Goal: Task Accomplishment & Management: Manage account settings

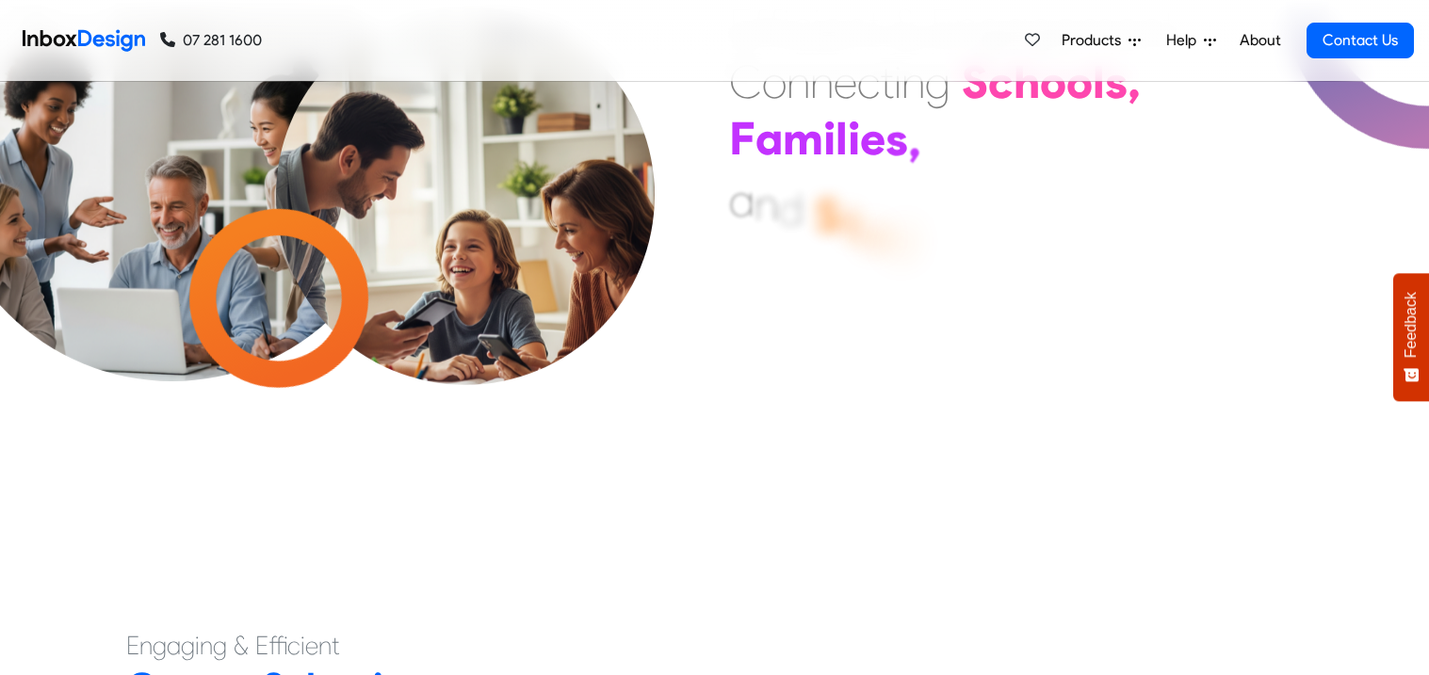
scroll to position [560, 0]
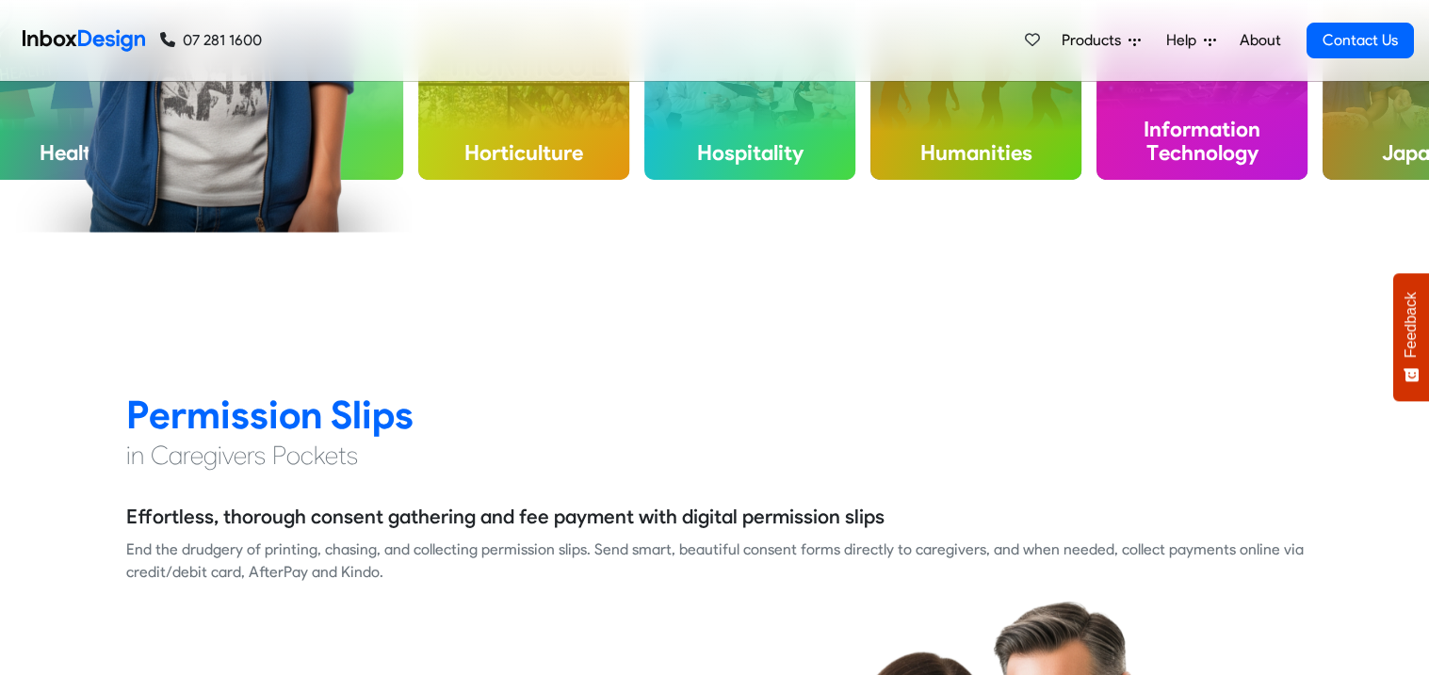
checkbox input "true"
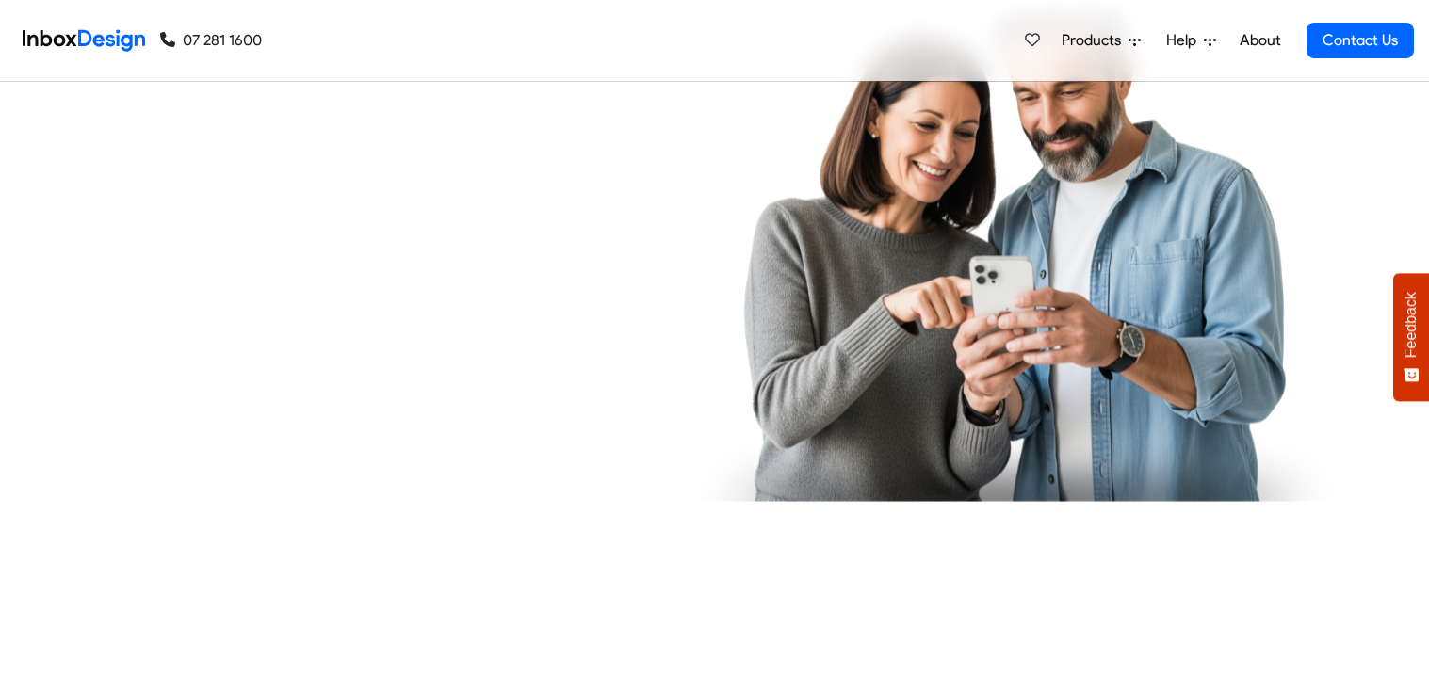
checkbox input "true"
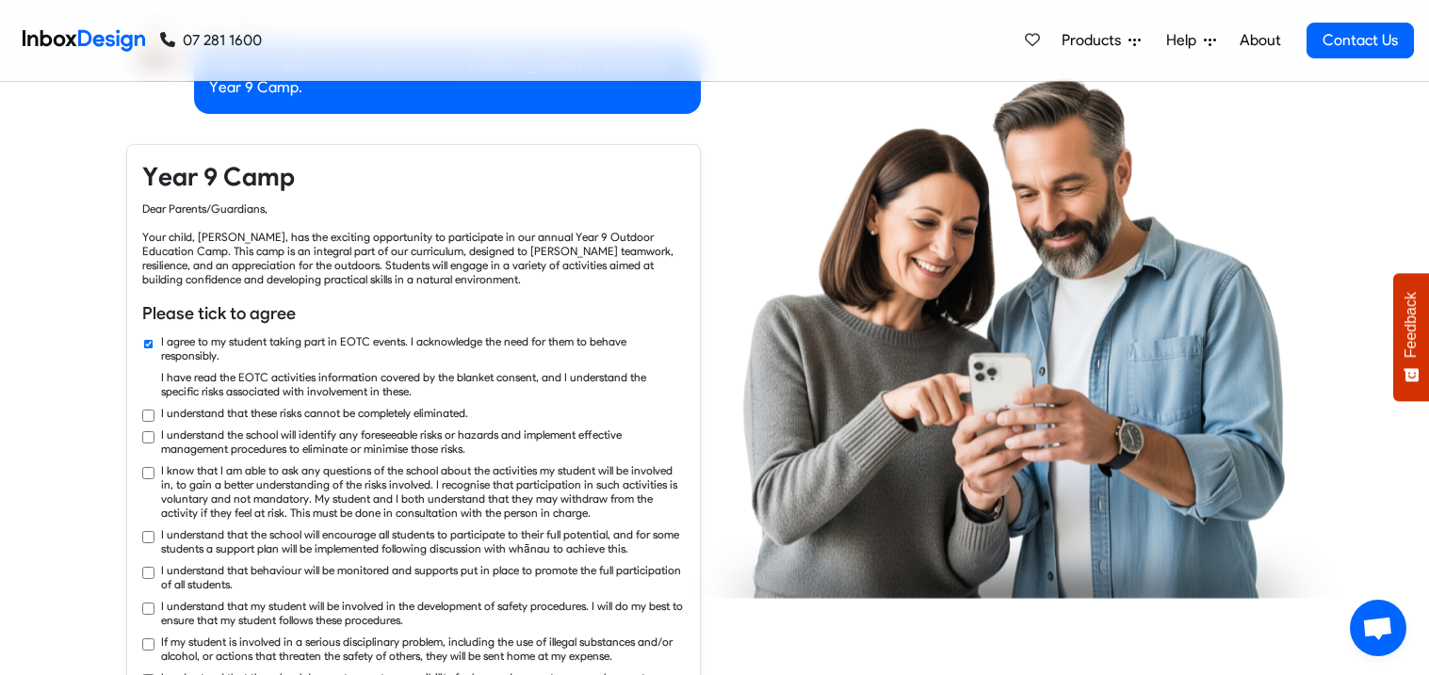
checkbox input "true"
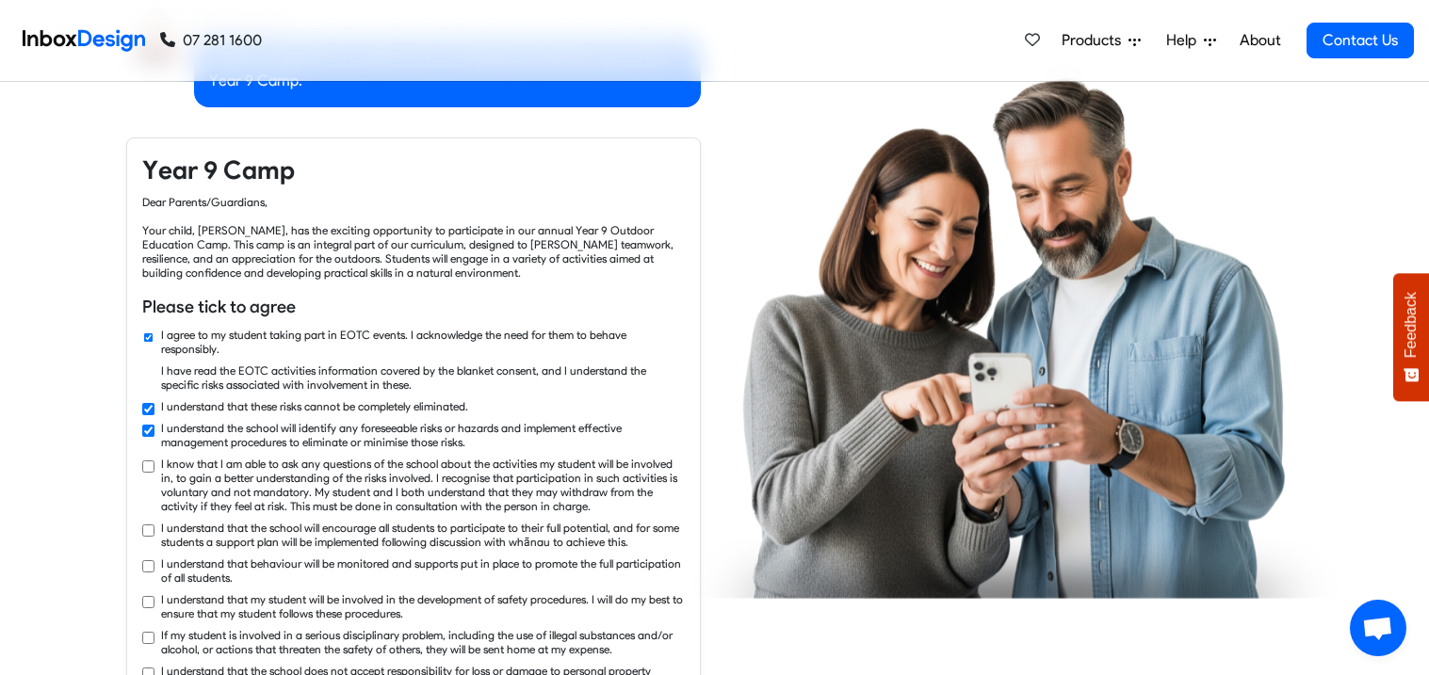
checkbox input "true"
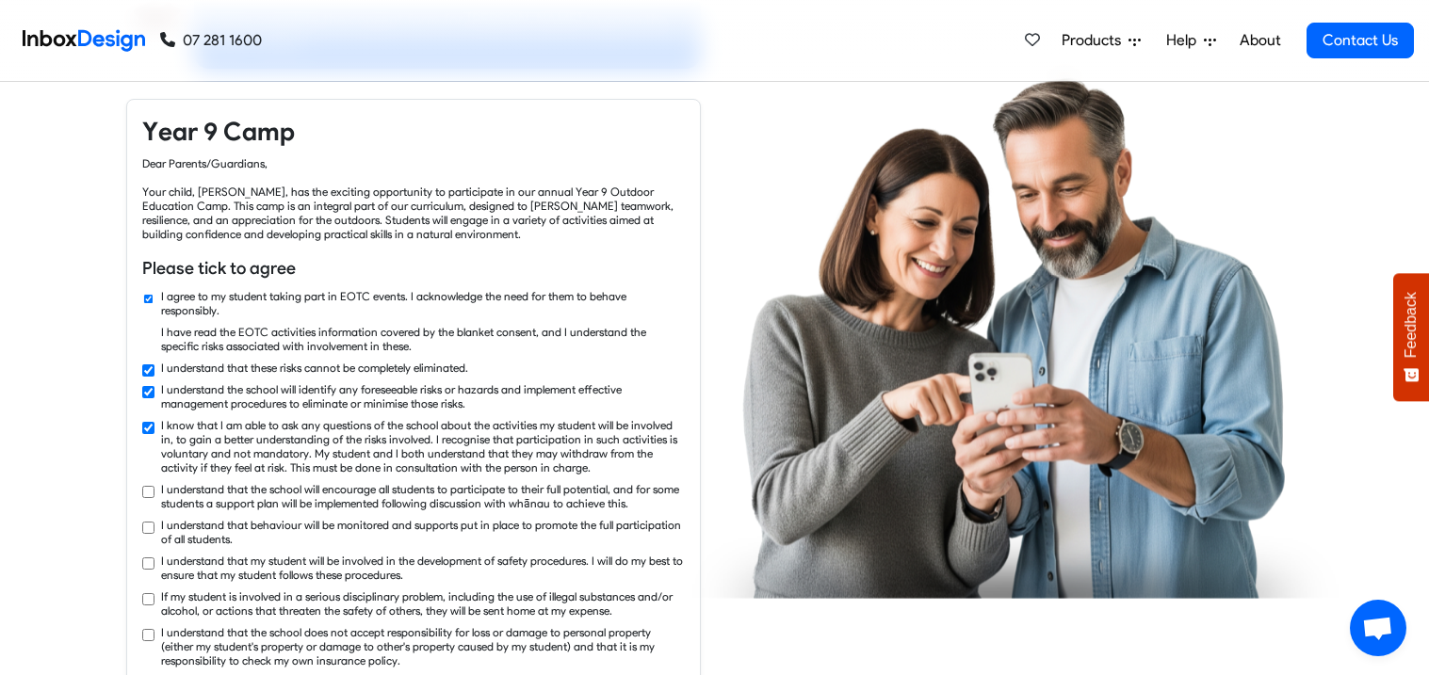
checkbox input "true"
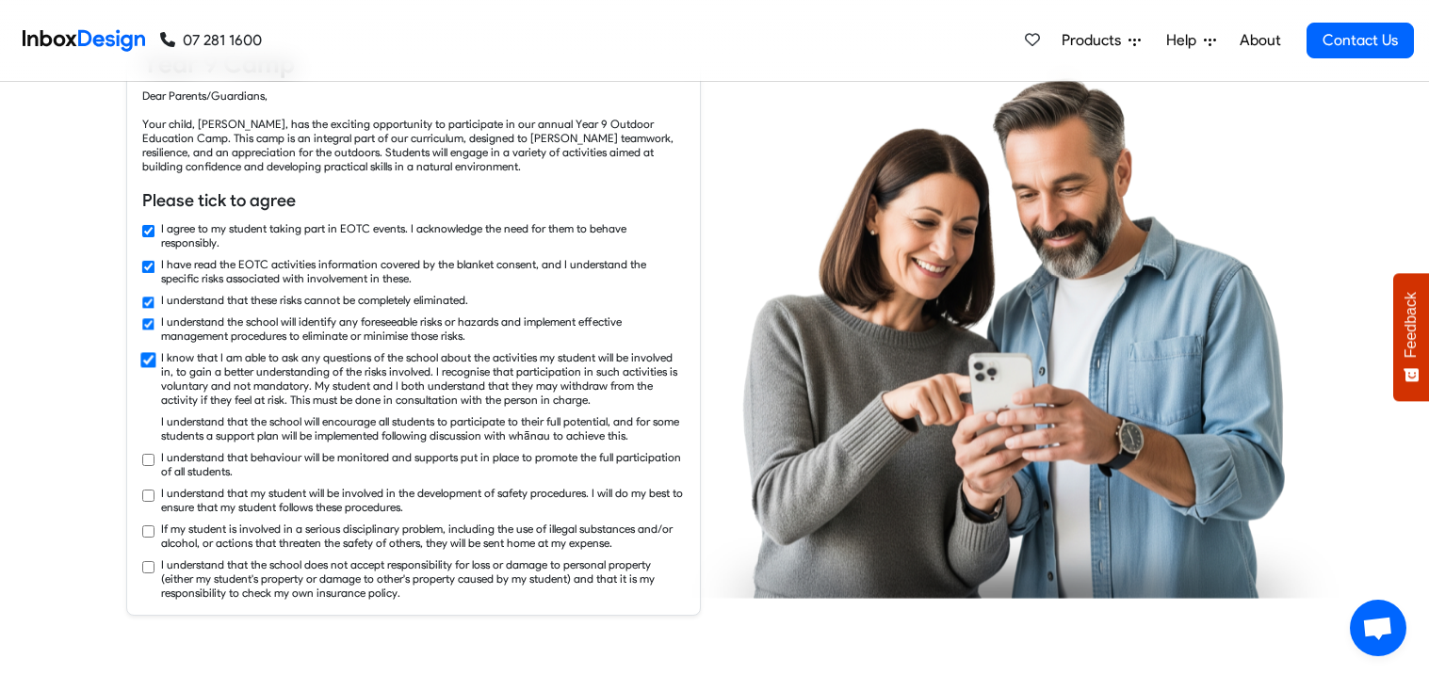
checkbox input "true"
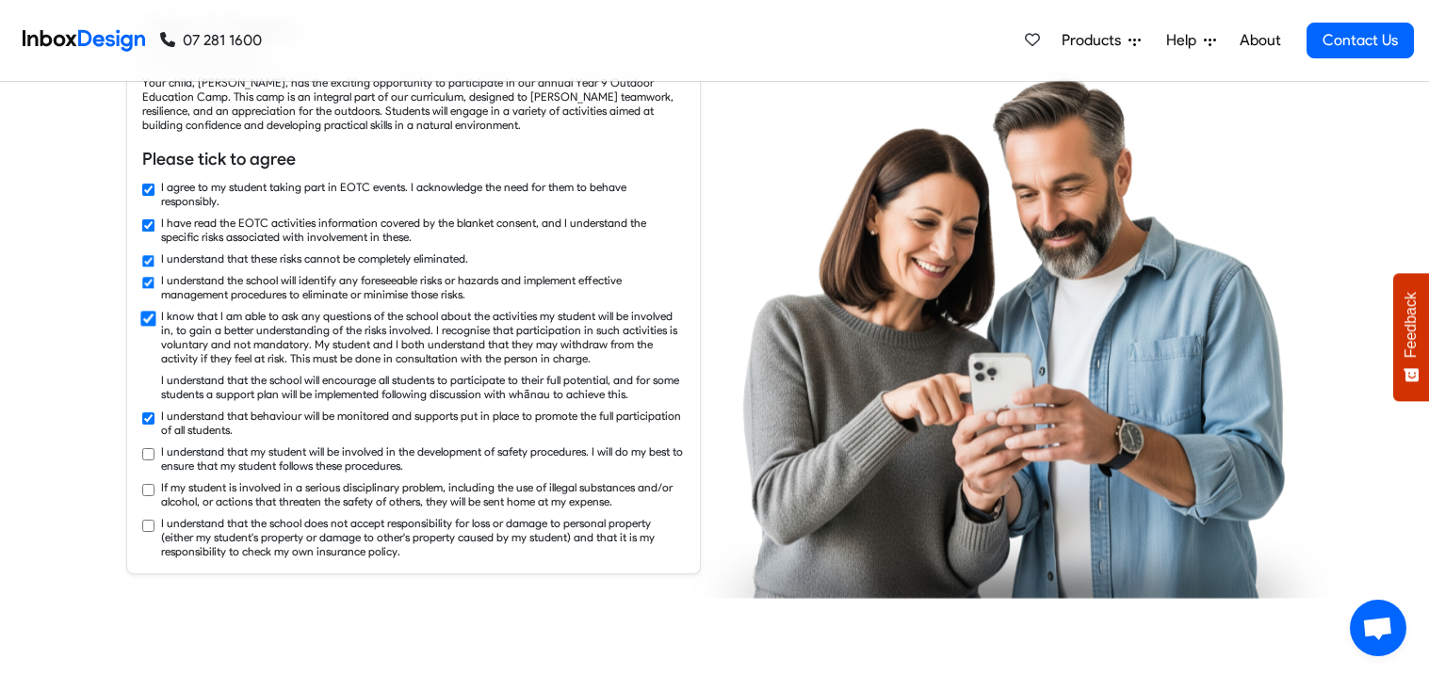
checkbox input "true"
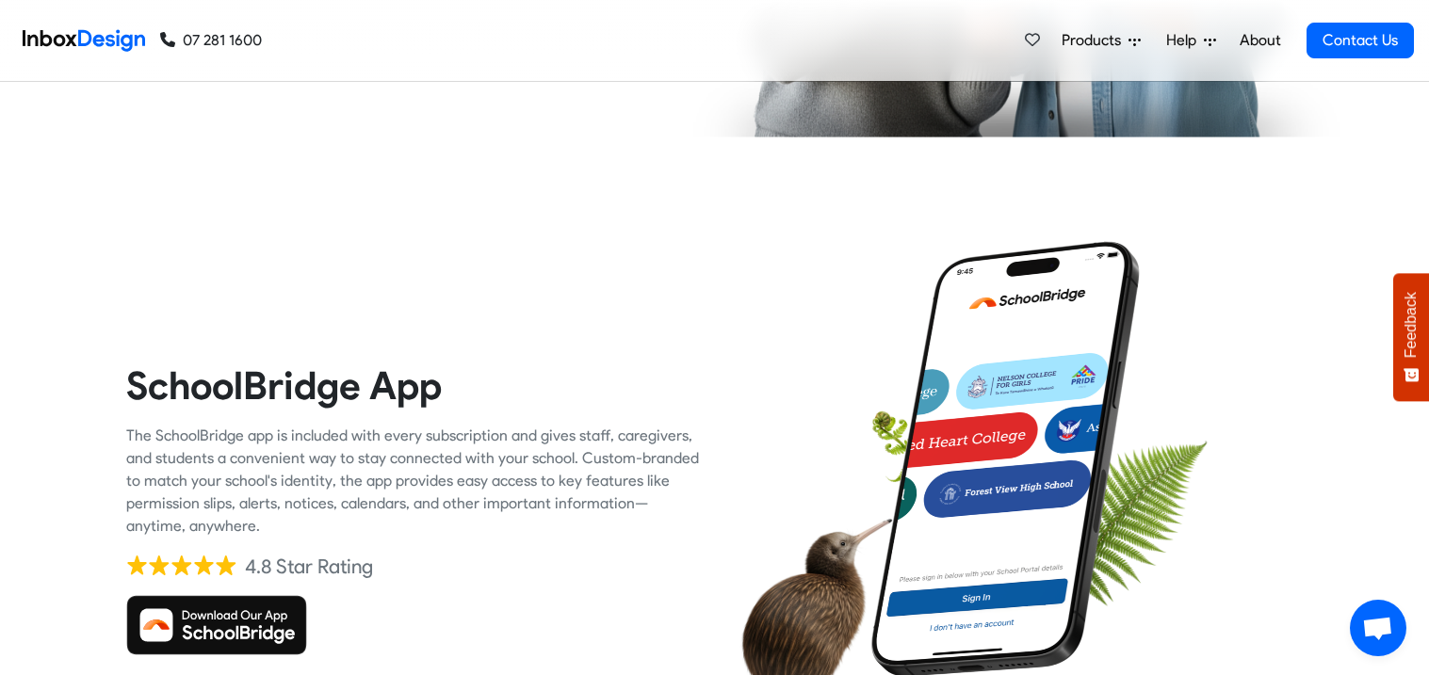
scroll to position [2768, 0]
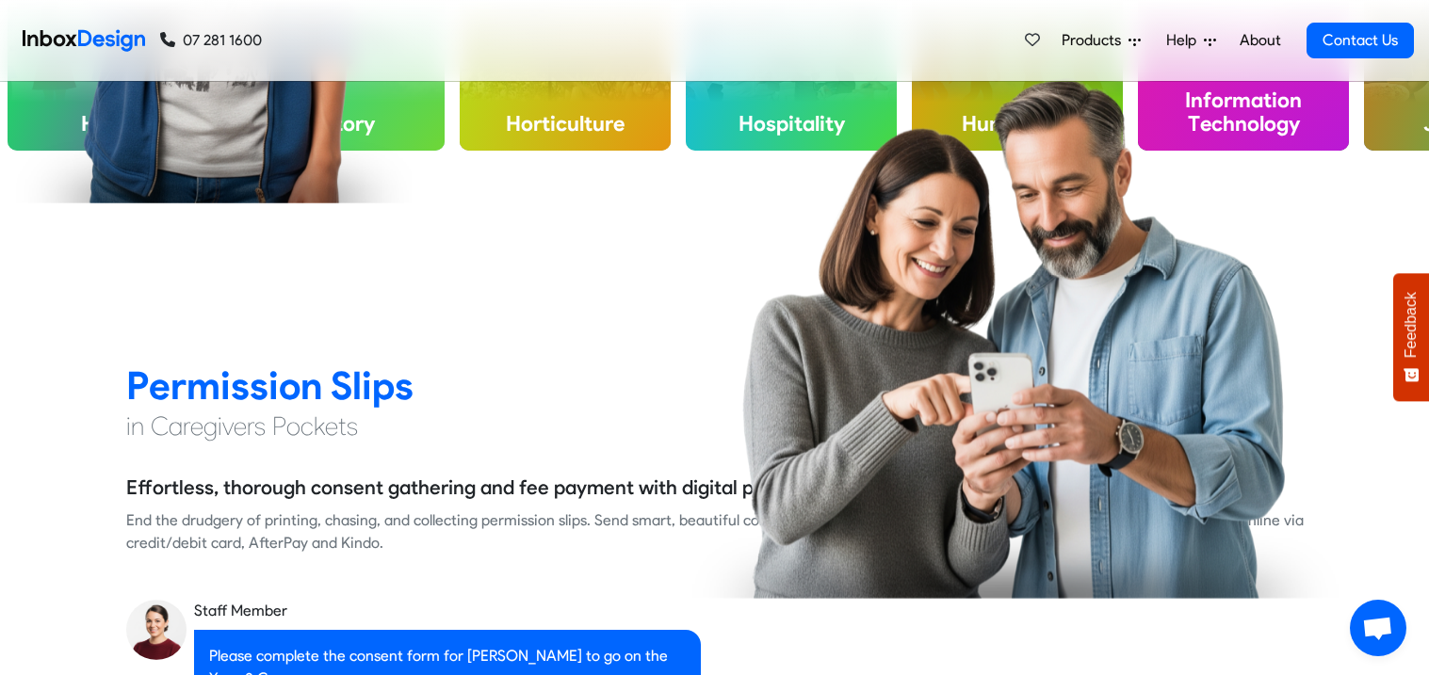
checkbox input "false"
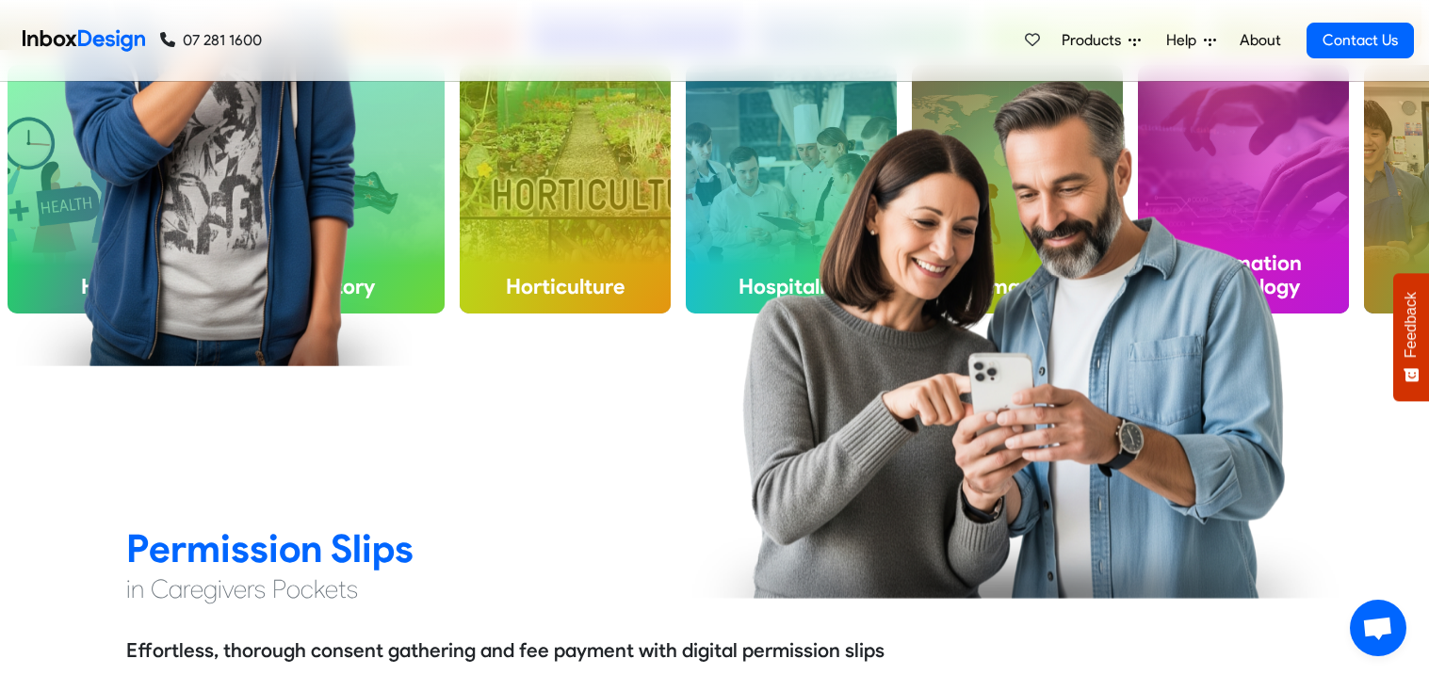
checkbox input "false"
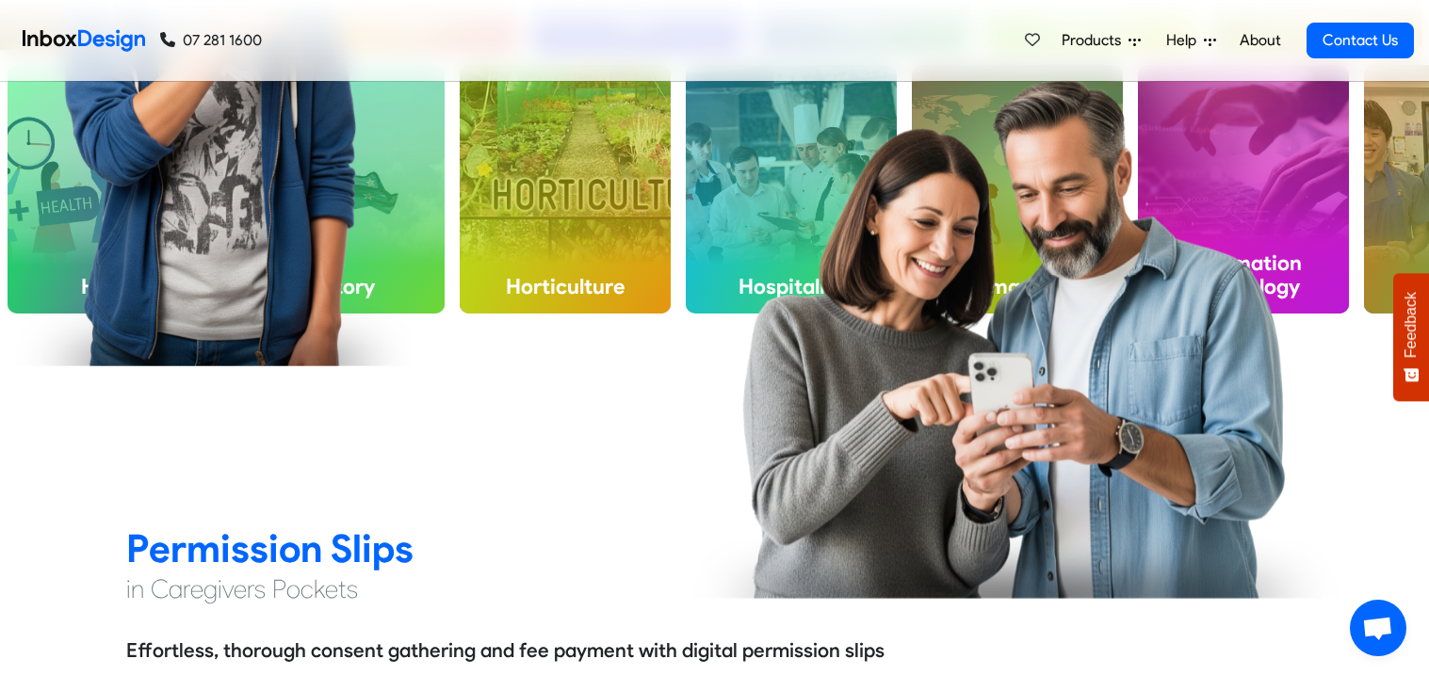
scroll to position [48, 0]
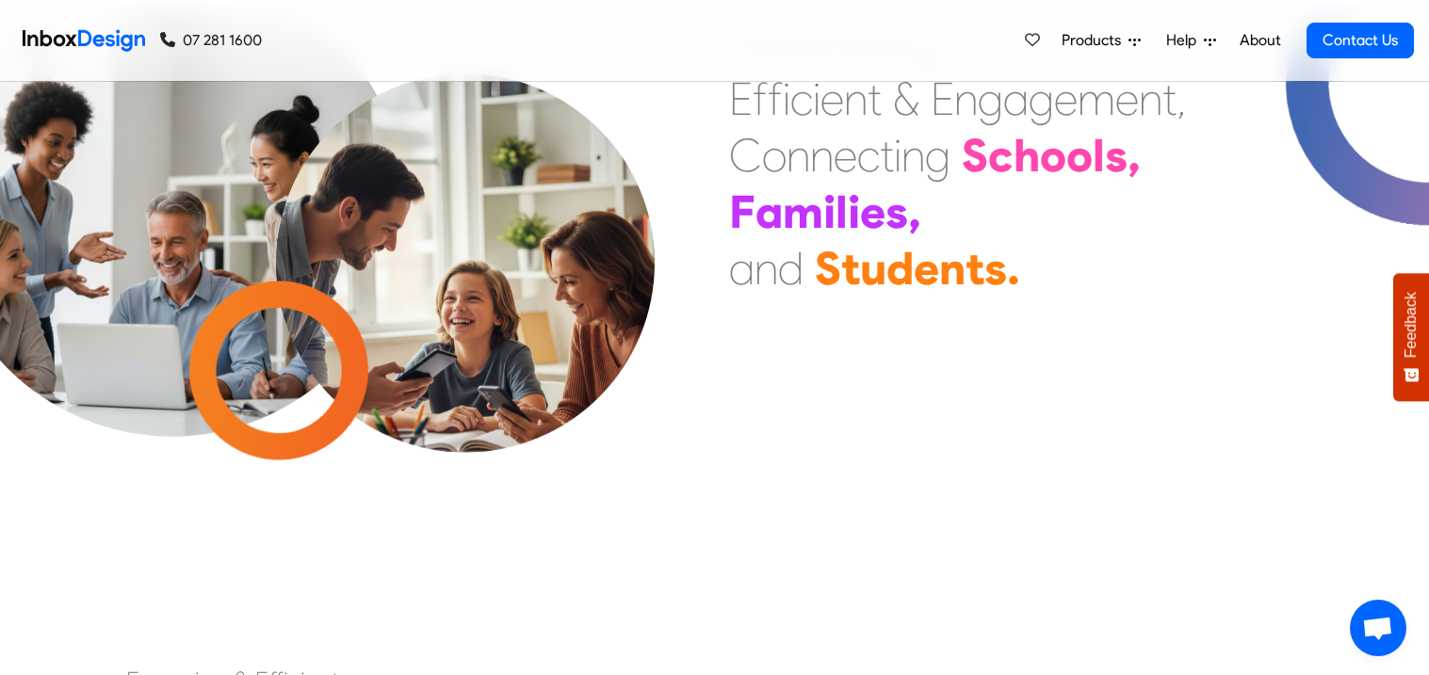
checkbox input "false"
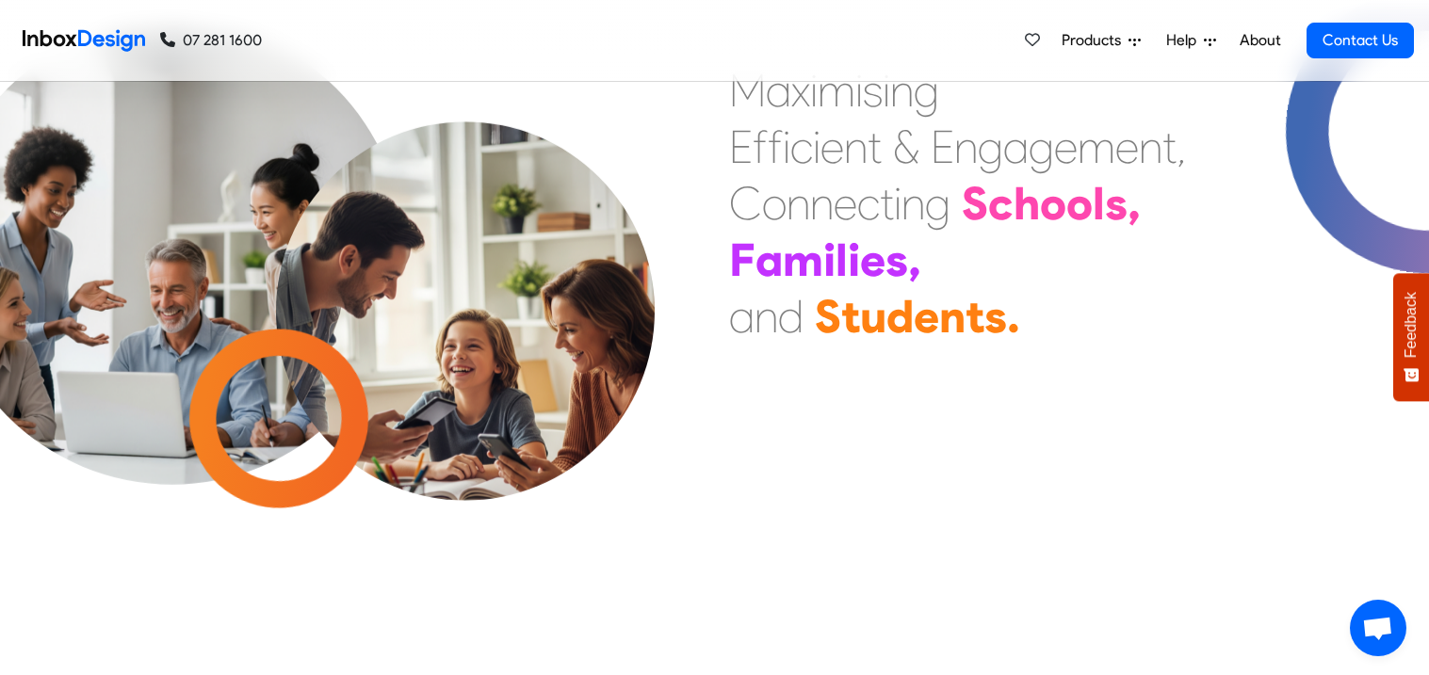
checkbox input "false"
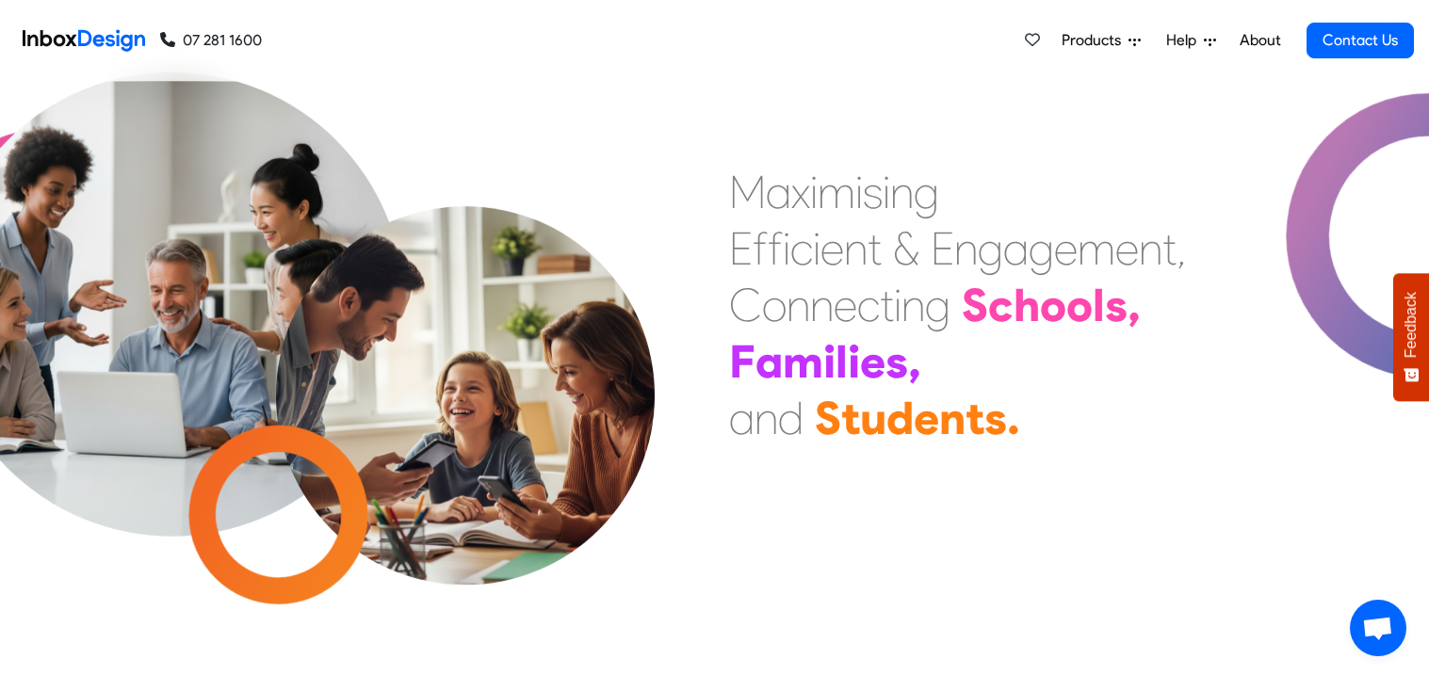
checkbox input "false"
